Goal: Information Seeking & Learning: Learn about a topic

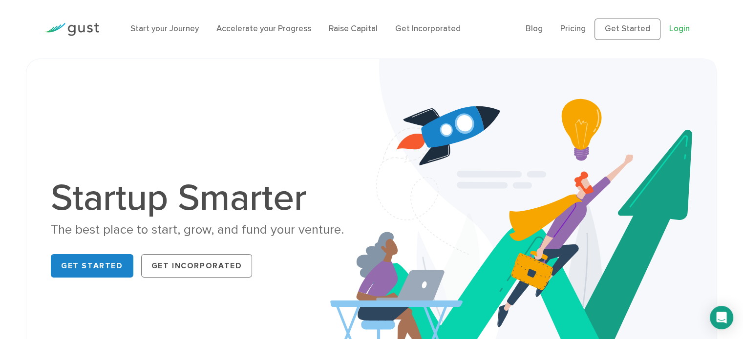
click at [680, 31] on link "Login" at bounding box center [679, 29] width 21 height 10
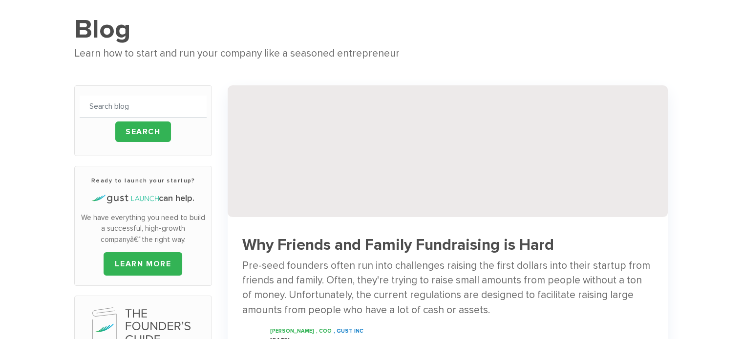
scroll to position [98, 0]
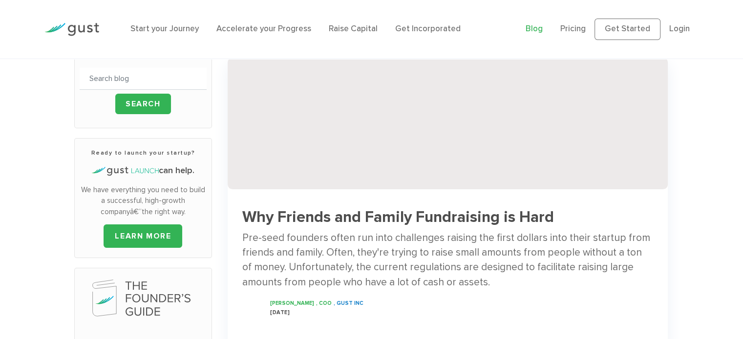
click at [327, 164] on img at bounding box center [448, 124] width 440 height 132
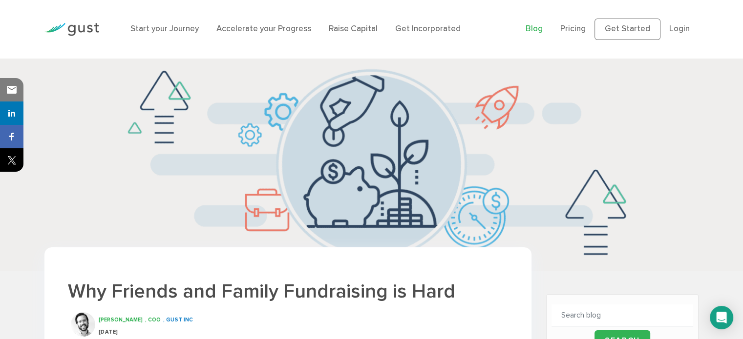
click at [540, 29] on link "Blog" at bounding box center [534, 29] width 17 height 10
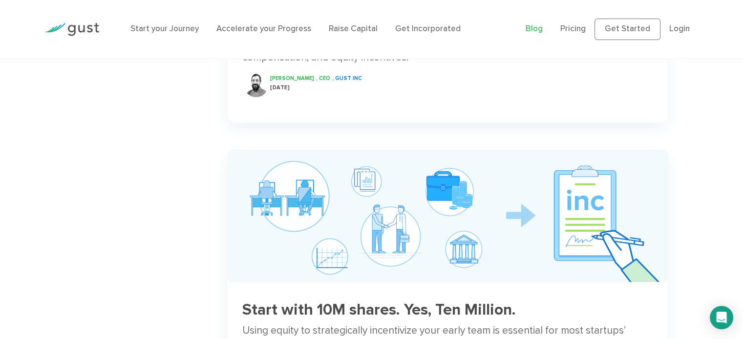
scroll to position [586, 0]
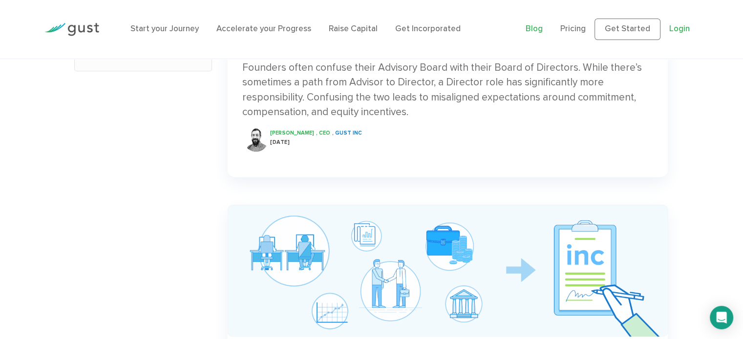
click at [672, 24] on link "Login" at bounding box center [679, 29] width 21 height 10
